Goal: Information Seeking & Learning: Learn about a topic

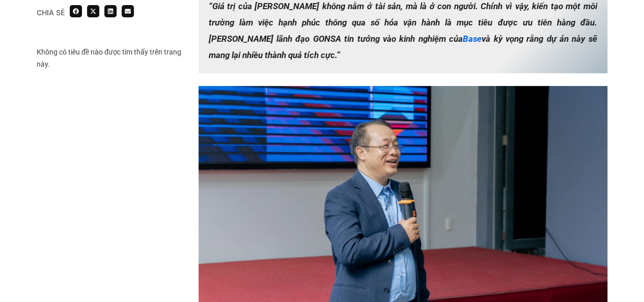
scroll to position [1426, 0]
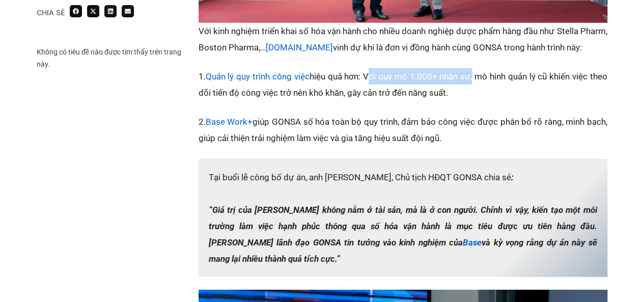
drag, startPoint x: 376, startPoint y: 77, endPoint x: 483, endPoint y: 73, distance: 107.5
click at [483, 73] on p "1. Quản lý quy trình công việc hiệu quả hơn: Với quy mô 1.000+ nhân sự, mô hình…" at bounding box center [403, 84] width 409 height 33
copy p "Với quy mô 1.000+ nhân sự"
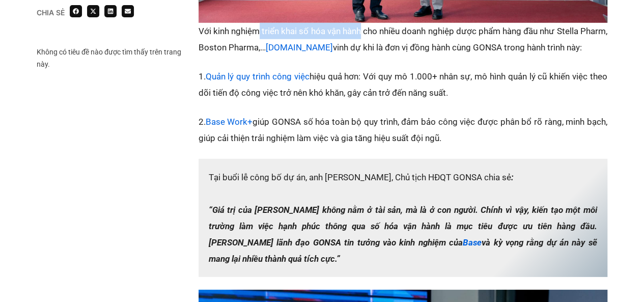
drag, startPoint x: 264, startPoint y: 32, endPoint x: 375, endPoint y: 34, distance: 110.5
click at [375, 34] on p "Với kinh nghiệm triển khai số hóa vận hành cho nhiều doanh nghiệp dược phẩm hàn…" at bounding box center [403, 39] width 409 height 33
copy p "triển khai số hóa vận hành"
click at [424, 28] on p "Với kinh nghiệm triển khai số hóa vận hành cho nhiều doanh nghiệp dược phẩm hàn…" at bounding box center [403, 39] width 409 height 33
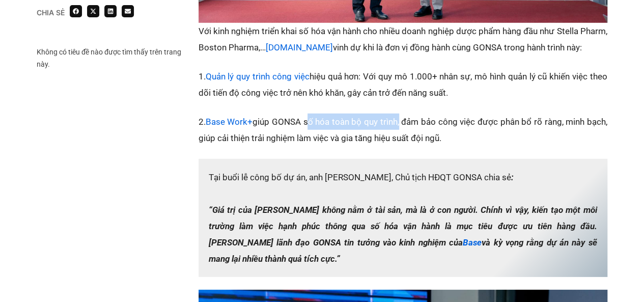
drag, startPoint x: 307, startPoint y: 123, endPoint x: 399, endPoint y: 123, distance: 92.2
click at [399, 123] on p "2. Base Work+ giúp GONSA số hóa toàn bộ quy trình, đảm bảo công việc được phân …" at bounding box center [403, 130] width 409 height 33
drag, startPoint x: 195, startPoint y: 141, endPoint x: 450, endPoint y: 140, distance: 255.1
copy p "giúp cải thiện trải nghiệm làm việc và gia tăng hiệu suất đội ngũ."
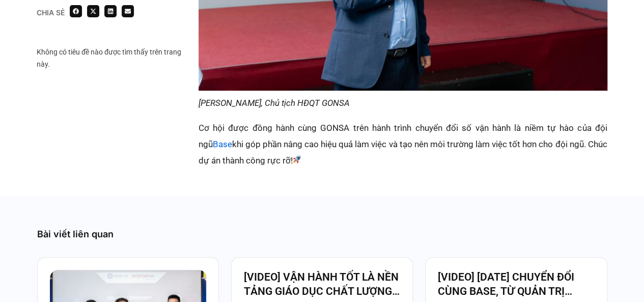
scroll to position [1935, 0]
